Goal: Navigation & Orientation: Find specific page/section

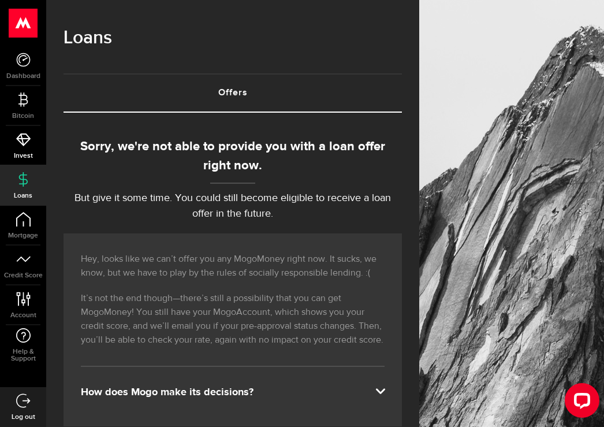
click at [23, 142] on use at bounding box center [23, 139] width 14 height 13
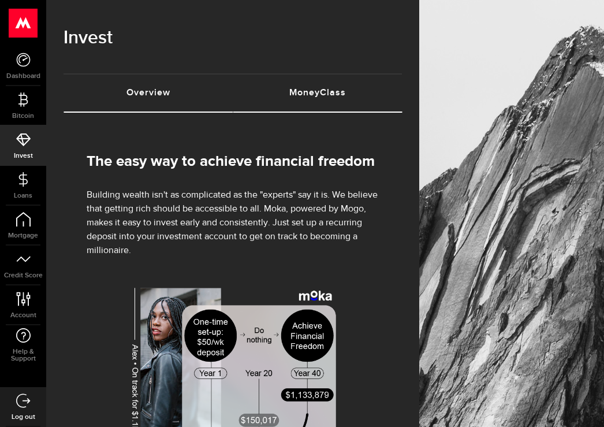
click at [309, 92] on link "MoneyClass (requires attention)" at bounding box center [317, 92] width 169 height 37
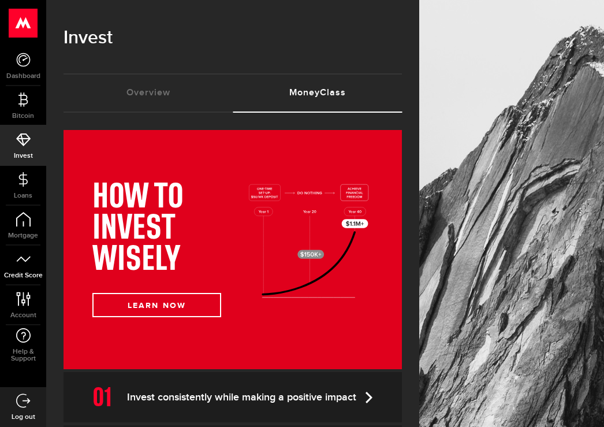
click at [21, 268] on link "Credit Score" at bounding box center [23, 264] width 46 height 39
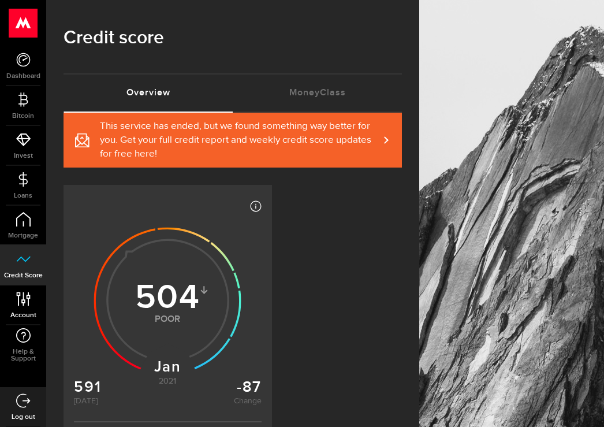
click at [26, 308] on link "Account Compte" at bounding box center [23, 304] width 46 height 39
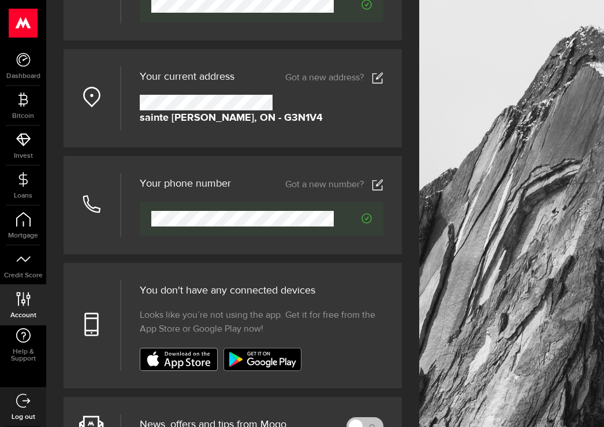
scroll to position [231, 0]
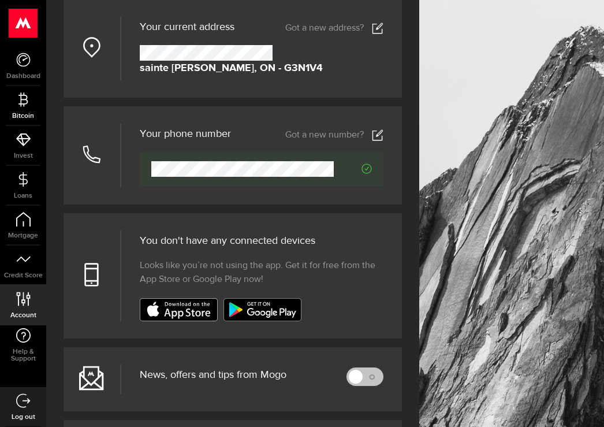
click at [27, 107] on link "Bitcoin" at bounding box center [23, 105] width 46 height 39
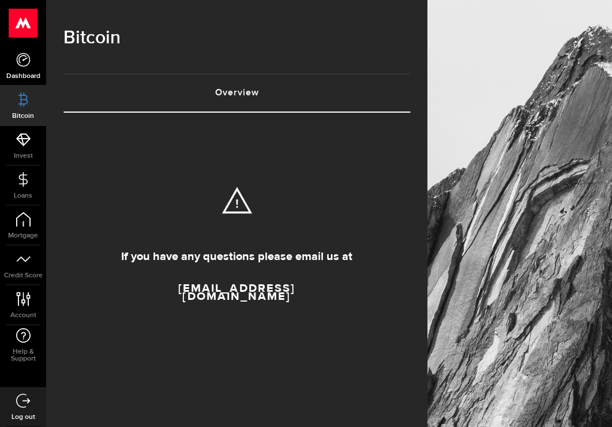
click at [23, 55] on use at bounding box center [23, 60] width 14 height 14
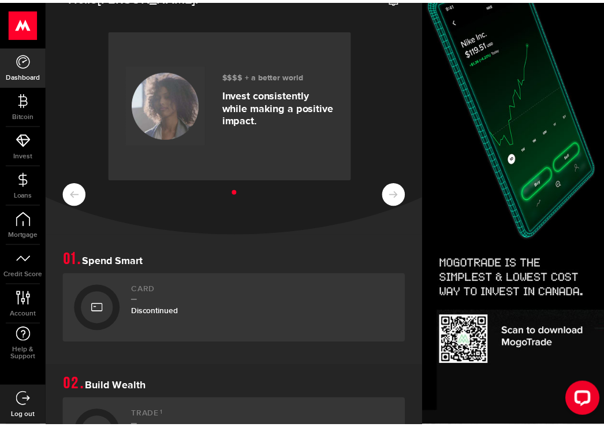
scroll to position [12, 0]
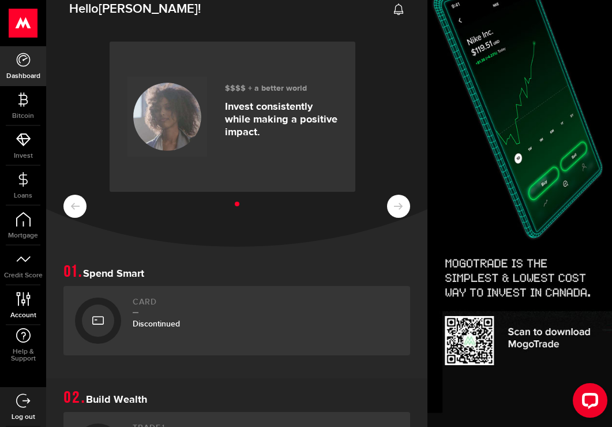
click at [21, 304] on icon at bounding box center [24, 299] width 16 height 14
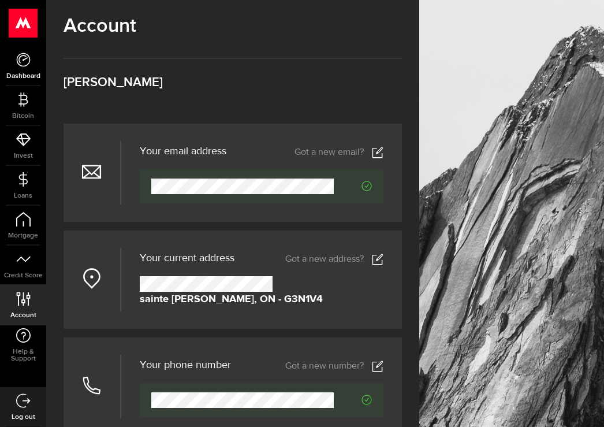
click at [23, 62] on icon at bounding box center [23, 60] width 14 height 14
